Goal: Task Accomplishment & Management: Use online tool/utility

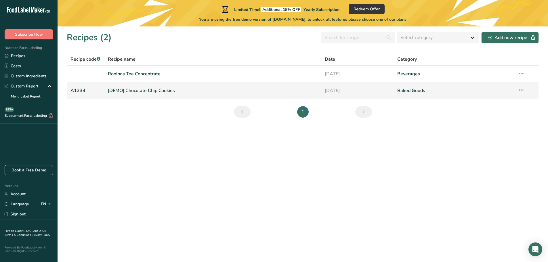
click at [520, 90] on icon at bounding box center [521, 90] width 7 height 10
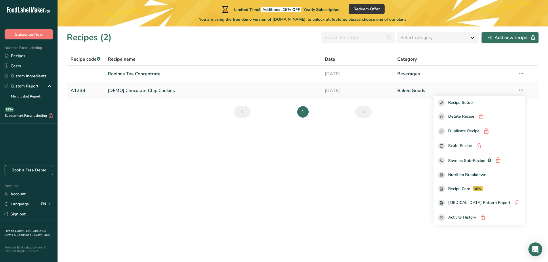
click at [374, 194] on section "Recipes (2) Select category All Baked Goods [GEOGRAPHIC_DATA] Confectionery Coo…" at bounding box center [303, 144] width 490 height 236
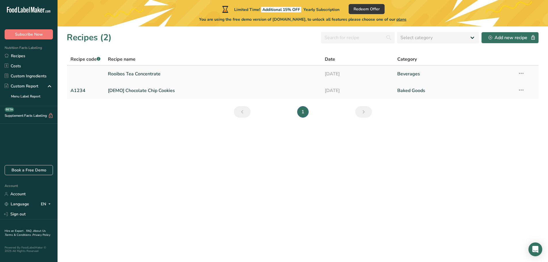
click at [141, 69] on link "Rooibos Tea Concentrate" at bounding box center [213, 74] width 210 height 12
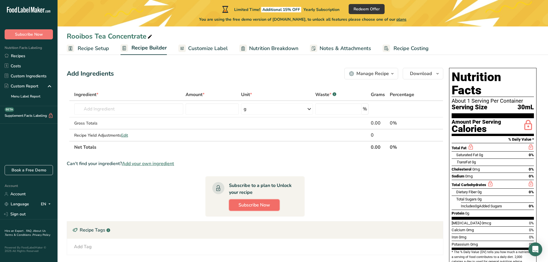
click at [250, 204] on span "Subscribe Now" at bounding box center [254, 205] width 32 height 7
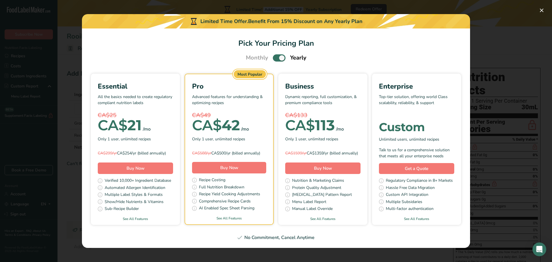
click at [277, 54] on span "Pick Your Pricing Plan Modal" at bounding box center [279, 57] width 13 height 7
click at [277, 56] on input "Pick Your Pricing Plan Modal" at bounding box center [275, 58] width 4 height 4
checkbox input "false"
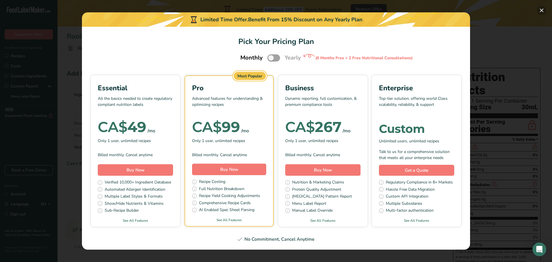
click at [541, 10] on button "Pick Your Pricing Plan Modal" at bounding box center [541, 10] width 9 height 9
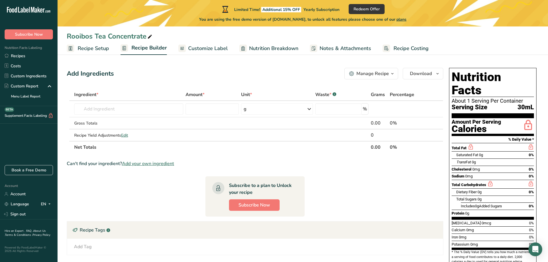
click at [86, 48] on span "Recipe Setup" at bounding box center [93, 49] width 31 height 8
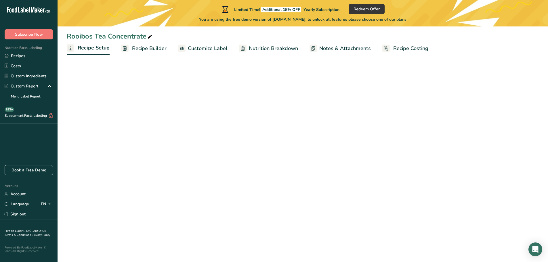
select select "17"
select select "22"
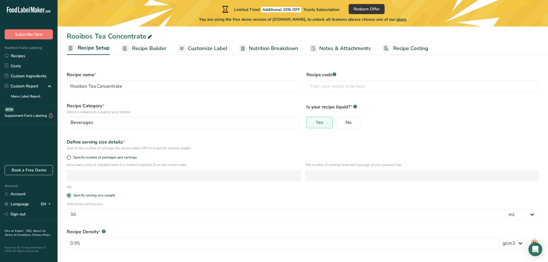
click at [150, 49] on span "Recipe Builder" at bounding box center [149, 49] width 35 height 8
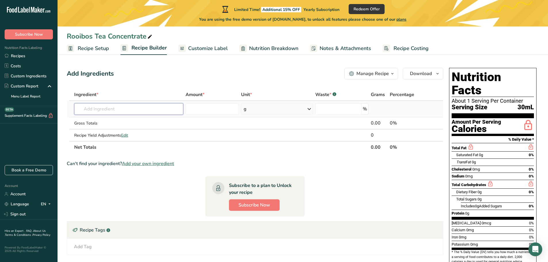
click at [122, 110] on input "text" at bounding box center [128, 109] width 109 height 12
click at [268, 47] on span "Nutrition Breakdown" at bounding box center [273, 49] width 49 height 8
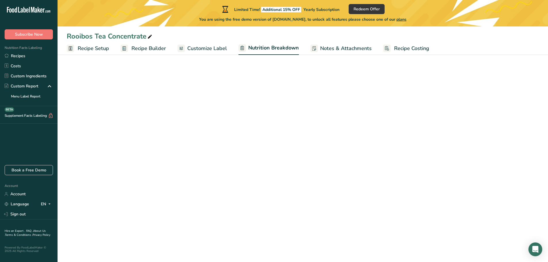
select select "Calories"
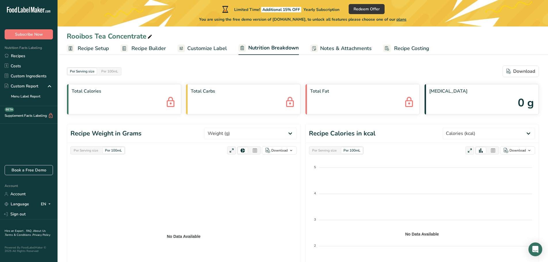
click at [205, 49] on span "Customize Label" at bounding box center [207, 49] width 40 height 8
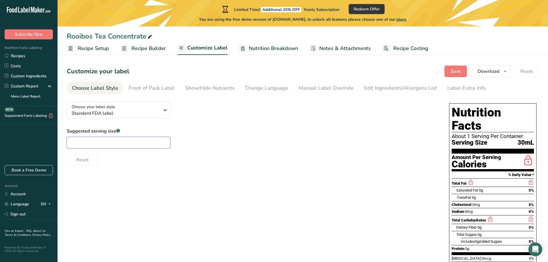
click at [89, 145] on input "text" at bounding box center [119, 143] width 104 height 12
click at [164, 108] on icon "button" at bounding box center [165, 110] width 7 height 10
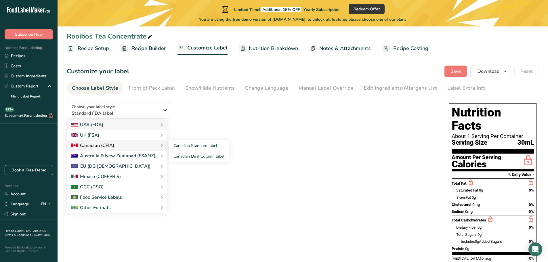
click at [102, 145] on div "Canadian (CFIA)" at bounding box center [92, 145] width 43 height 7
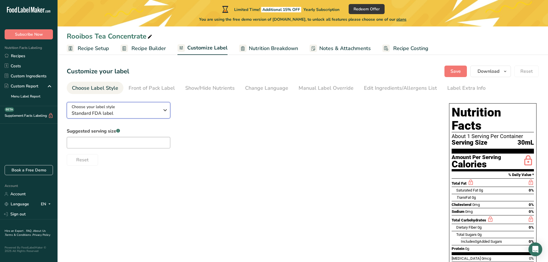
click at [163, 109] on icon "button" at bounding box center [165, 110] width 7 height 10
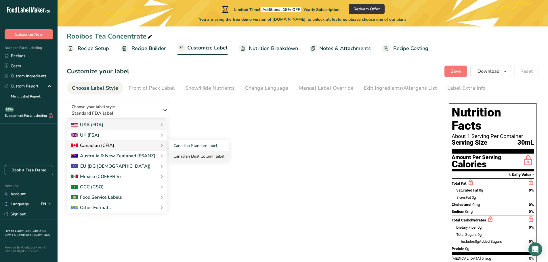
click at [194, 156] on link "Canadian Dual Column label" at bounding box center [199, 156] width 60 height 11
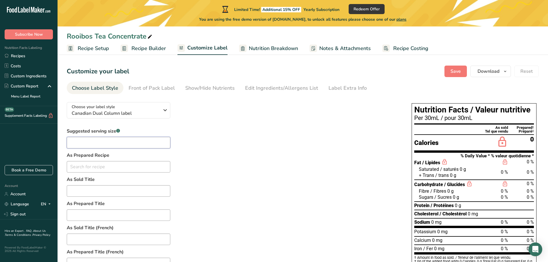
click at [106, 142] on input "text" at bounding box center [119, 143] width 104 height 12
type input "30ml"
click at [198, 175] on div "Suggested serving size .a-a{fill:#347362;}.b-a{fill:#fff;} 30ml As Prepared Rec…" at bounding box center [233, 251] width 333 height 246
click at [93, 167] on input "text" at bounding box center [119, 167] width 104 height 12
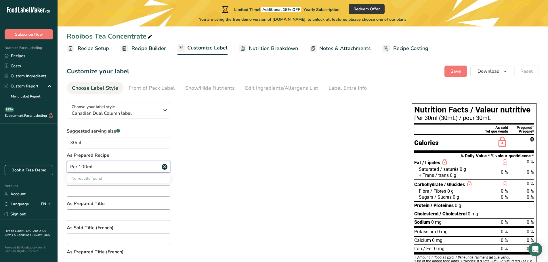
type input "Per 100ml"
click at [105, 194] on input "text" at bounding box center [119, 191] width 104 height 12
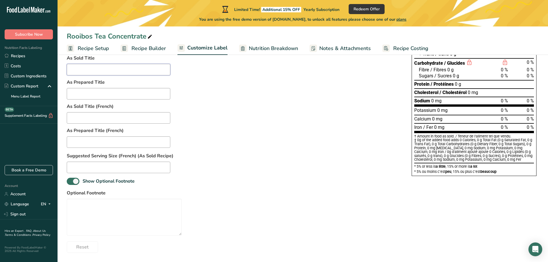
scroll to position [26, 0]
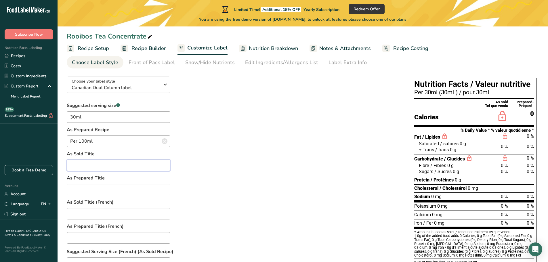
click at [84, 165] on input "text" at bounding box center [119, 166] width 104 height 12
click at [90, 166] on input "text" at bounding box center [119, 166] width 104 height 12
type input "Concentrate"
click at [93, 191] on input "text" at bounding box center [119, 190] width 104 height 12
type input "L"
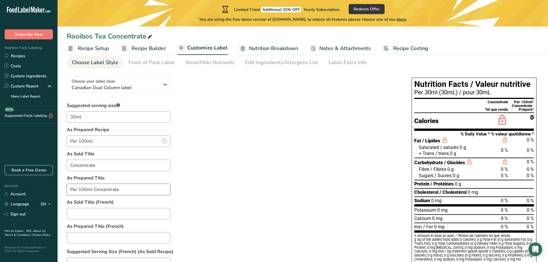
type input "Per 100ml Concentrate"
click at [71, 165] on input "Concentrate" at bounding box center [119, 166] width 104 height 12
type input "Per 30ml Concentrate"
click at [245, 192] on div "Suggested serving size .a-a{fill:#347362;}.b-a{fill:#fff;} 30ml As Prepared Rec…" at bounding box center [233, 225] width 333 height 246
